Goal: Check status: Check status

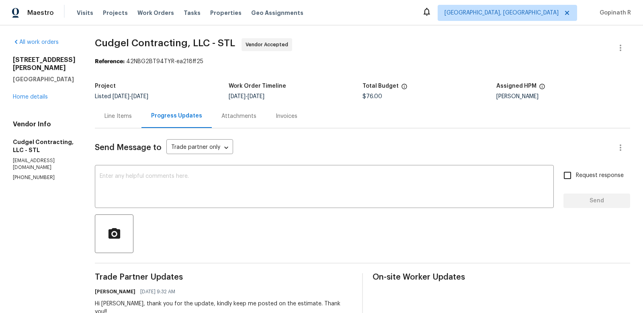
click at [124, 120] on div "Line Items" at bounding box center [118, 116] width 27 height 8
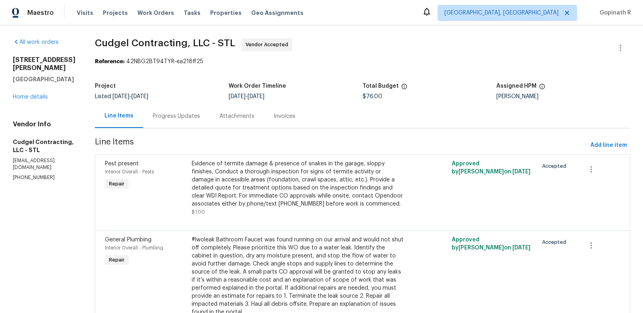
click at [289, 187] on div "Evidence of termite damage & presence of snakes in the garage, sloppy finishes,…" at bounding box center [298, 184] width 212 height 48
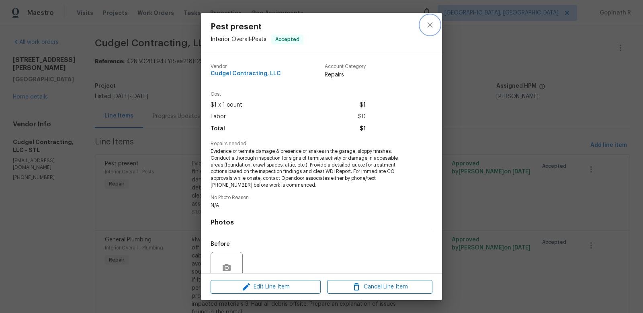
click at [428, 30] on button "close" at bounding box center [430, 24] width 19 height 19
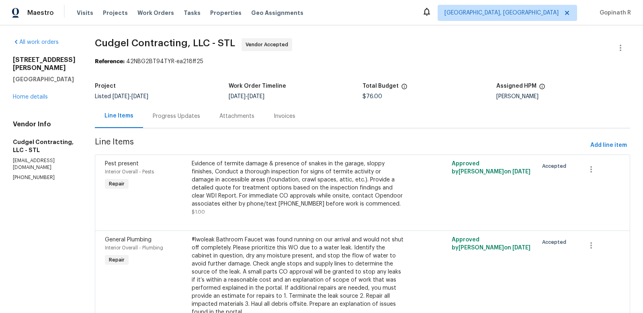
scroll to position [48, 0]
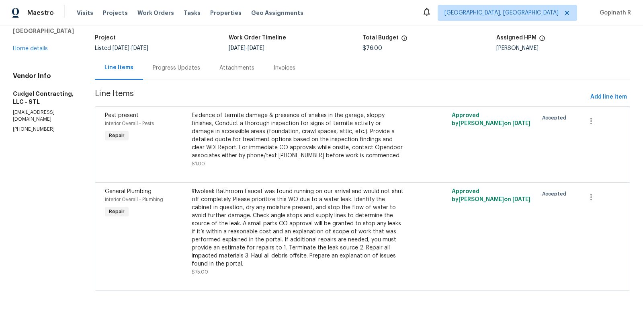
click at [175, 74] on div "Progress Updates" at bounding box center [176, 68] width 67 height 24
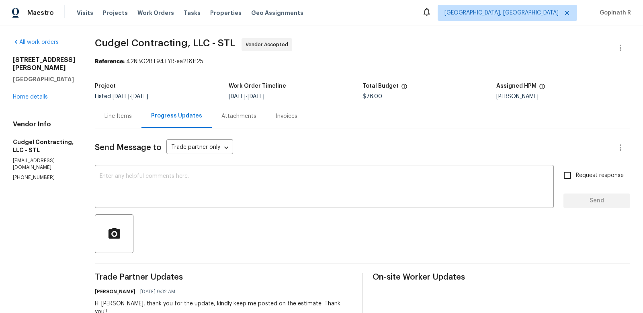
click at [125, 115] on div "Line Items" at bounding box center [118, 116] width 27 height 8
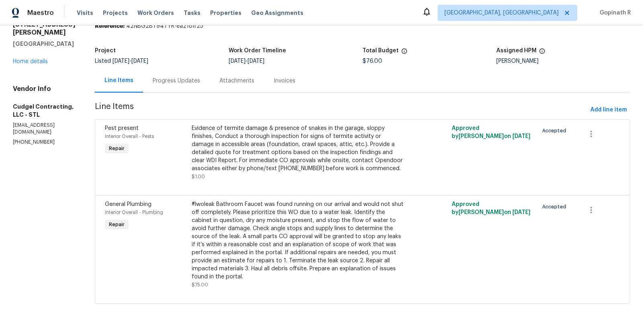
scroll to position [43, 0]
